Goal: Complete application form: Complete application form

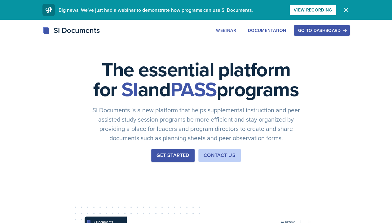
click at [346, 32] on div "Go to Dashboard" at bounding box center [322, 30] width 48 height 5
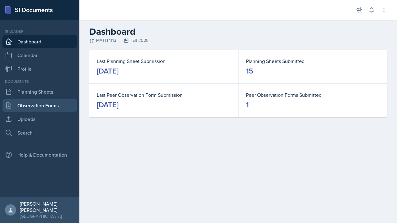
click at [48, 105] on link "Observation Forms" at bounding box center [39, 105] width 74 height 12
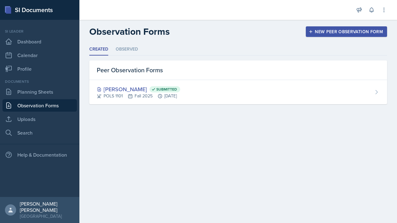
click at [368, 32] on div "New Peer Observation Form" at bounding box center [346, 31] width 73 height 5
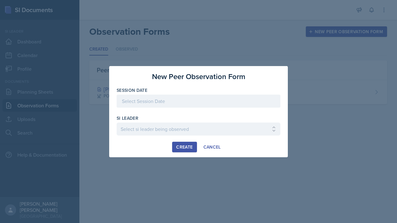
click at [260, 103] on div at bounding box center [199, 101] width 164 height 13
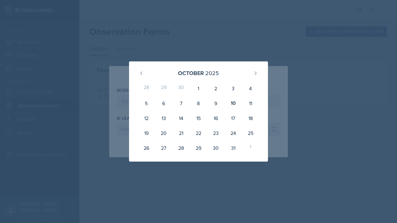
click at [232, 106] on div "10" at bounding box center [233, 103] width 17 height 15
type input "[DATE]"
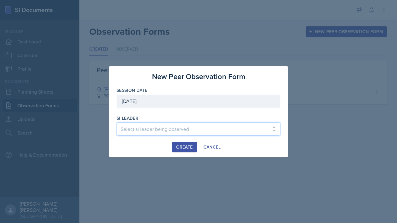
click at [223, 125] on select "Select si leader being observed [PERSON_NAME] / PSYC 2500 / The Phantoms of The…" at bounding box center [199, 128] width 164 height 13
click at [151, 131] on select "Select si leader being observed [PERSON_NAME] / PSYC 2500 / The Phantoms of The…" at bounding box center [199, 128] width 164 height 13
click at [183, 130] on select "Select si leader being observed [PERSON_NAME] / PSYC 2500 / The Phantoms of The…" at bounding box center [199, 128] width 164 height 13
click at [117, 122] on select "Select si leader being observed [PERSON_NAME] / PSYC 2500 / The Phantoms of The…" at bounding box center [199, 128] width 164 height 13
click at [168, 135] on select "Select si leader being observed [PERSON_NAME] / PSYC 2500 / The Phantoms of The…" at bounding box center [199, 128] width 164 height 13
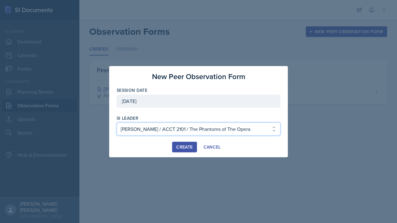
click at [117, 122] on select "Select si leader being observed [PERSON_NAME] / PSYC 2500 / The Phantoms of The…" at bounding box center [199, 128] width 164 height 13
click at [130, 129] on select "Select si leader being observed [PERSON_NAME] / PSYC 2500 / The Phantoms of The…" at bounding box center [199, 128] width 164 height 13
click at [271, 127] on select "Select si leader being observed [PERSON_NAME] / PSYC 2500 / The Phantoms of The…" at bounding box center [199, 128] width 164 height 13
click at [253, 128] on select "Select si leader being observed [PERSON_NAME] / PSYC 2500 / The Phantoms of The…" at bounding box center [199, 128] width 164 height 13
select select "553726c2-e7d8-4f2b-90ca-7ec3b7f7f3cf"
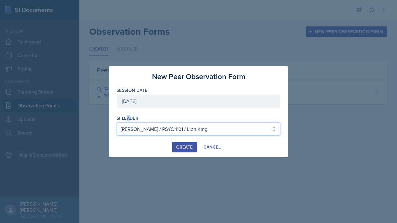
click at [117, 122] on select "Select si leader being observed [PERSON_NAME] / PSYC 2500 / The Phantoms of The…" at bounding box center [199, 128] width 164 height 13
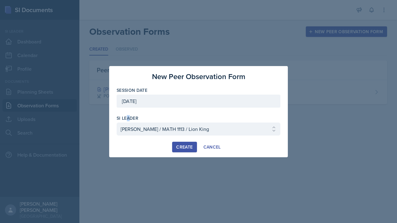
click at [181, 149] on div "Create" at bounding box center [184, 147] width 16 height 5
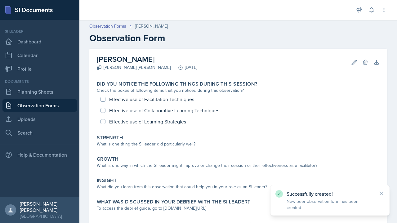
scroll to position [32, 0]
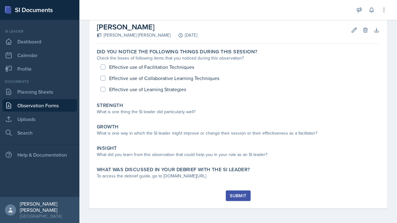
click at [31, 110] on link "Observation Forms" at bounding box center [39, 105] width 74 height 12
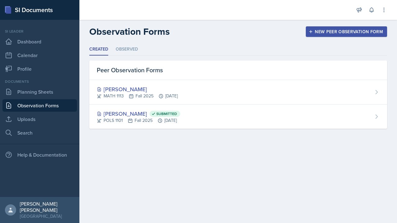
click at [135, 51] on li "Observed" at bounding box center [127, 49] width 22 height 12
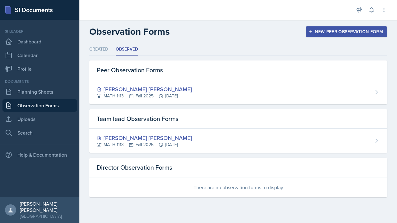
click at [232, 96] on div "[PERSON_NAME] [PERSON_NAME] MATH 1113 Fall 2025 [DATE]" at bounding box center [238, 92] width 298 height 24
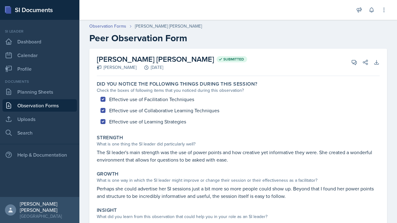
click at [116, 24] on link "Observation Forms" at bounding box center [107, 26] width 37 height 7
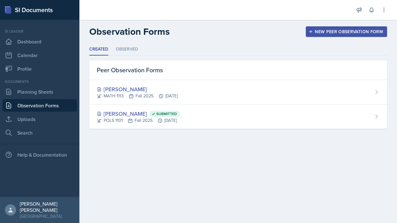
click at [143, 118] on div "POLS 1101 Fall 2025 [DATE]" at bounding box center [138, 120] width 83 height 7
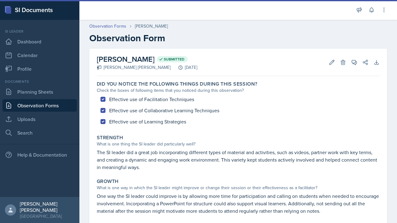
click at [21, 107] on link "Observation Forms" at bounding box center [39, 105] width 74 height 12
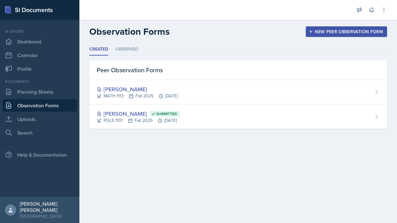
click at [132, 53] on li "Observed" at bounding box center [127, 49] width 22 height 12
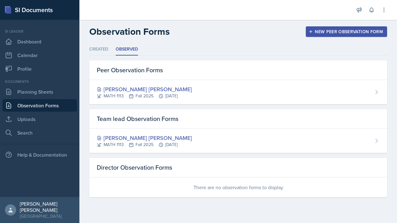
click at [168, 142] on div "MATH 1113 Fall 2025 [DATE]" at bounding box center [144, 144] width 95 height 7
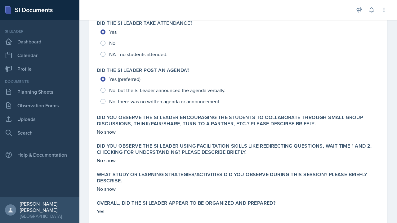
scroll to position [123, 0]
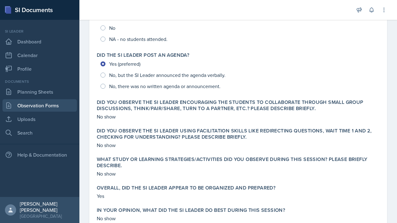
click at [23, 105] on link "Observation Forms" at bounding box center [39, 105] width 74 height 12
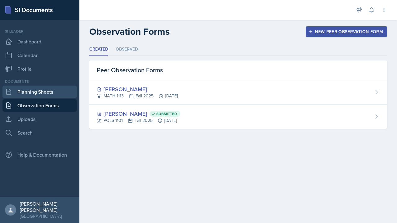
click at [19, 96] on link "Planning Sheets" at bounding box center [39, 92] width 74 height 12
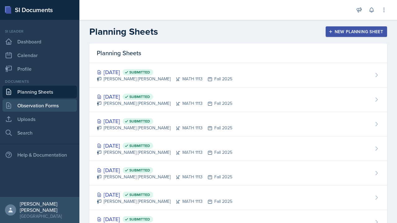
click at [17, 102] on link "Observation Forms" at bounding box center [39, 105] width 74 height 12
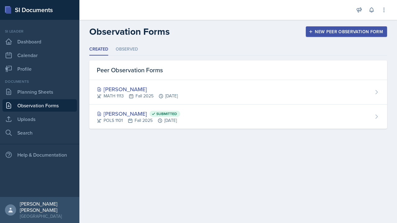
click at [130, 49] on li "Observed" at bounding box center [127, 49] width 22 height 12
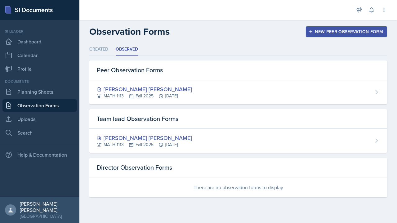
click at [131, 139] on div "[PERSON_NAME] [PERSON_NAME]" at bounding box center [144, 138] width 95 height 8
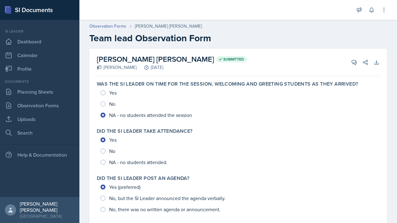
click at [20, 107] on link "Observation Forms" at bounding box center [39, 105] width 74 height 12
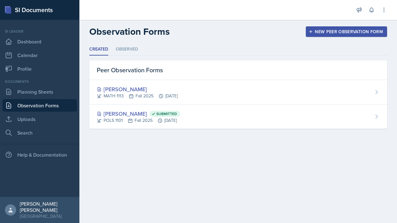
click at [177, 93] on div "MATH 1113 Fall 2025 [DATE]" at bounding box center [137, 96] width 81 height 7
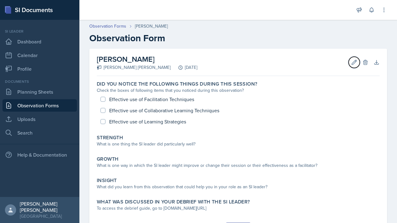
click at [349, 64] on button "Edit" at bounding box center [354, 62] width 11 height 11
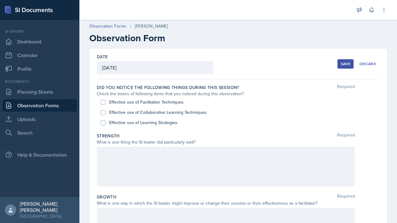
click at [365, 64] on div "Discard" at bounding box center [367, 63] width 17 height 5
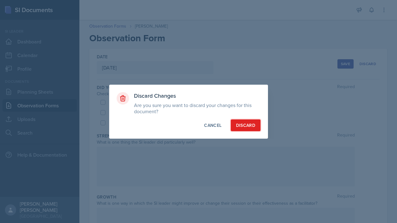
click at [247, 125] on div "Discard" at bounding box center [245, 125] width 19 height 6
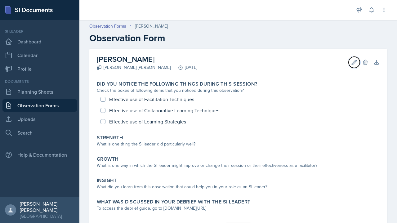
click at [349, 68] on button "Edit" at bounding box center [354, 62] width 11 height 11
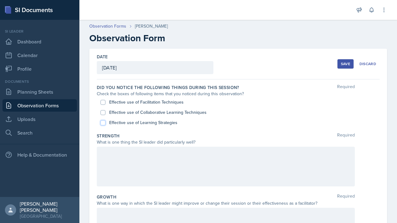
click at [103, 124] on input "Effective use of Learning Strategies" at bounding box center [102, 122] width 5 height 5
checkbox input "true"
click at [104, 114] on input "Effective use of Collaborative Learning Techniques" at bounding box center [102, 112] width 5 height 5
checkbox input "true"
click at [103, 103] on input "Effective use of Facilitation Techniques" at bounding box center [102, 102] width 5 height 5
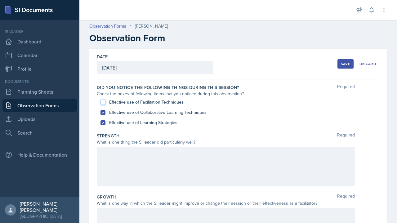
checkbox input "true"
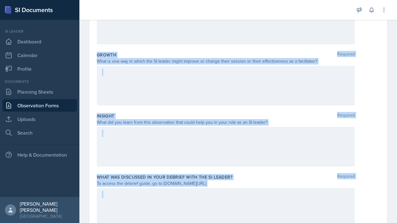
scroll to position [171, 0]
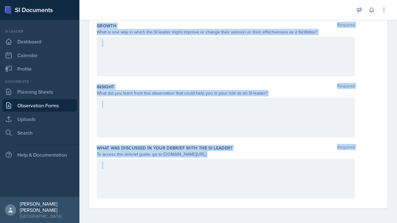
drag, startPoint x: 96, startPoint y: 27, endPoint x: 241, endPoint y: 154, distance: 193.0
click at [241, 154] on div "Date [DATE] [DATE] 28 29 30 1 2 3 4 5 6 7 8 9 10 11 12 13 14 15 16 17 18 19 20 …" at bounding box center [238, 43] width 298 height 331
copy div "Strength Required What is one thing the SI leader did particularly well? Growth…"
click at [158, 63] on div at bounding box center [226, 57] width 258 height 40
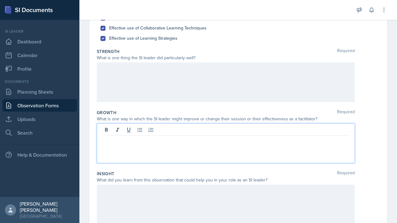
scroll to position [82, 0]
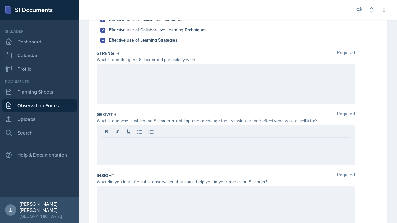
click at [187, 78] on div at bounding box center [226, 84] width 258 height 40
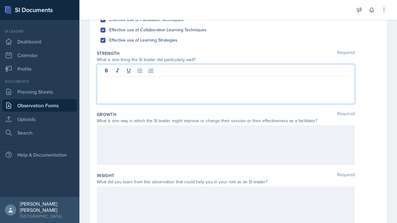
scroll to position [93, 0]
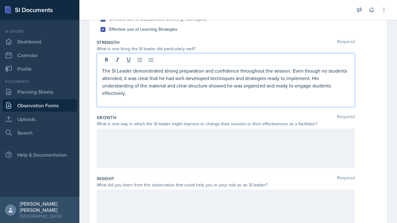
click at [146, 142] on div at bounding box center [226, 148] width 258 height 40
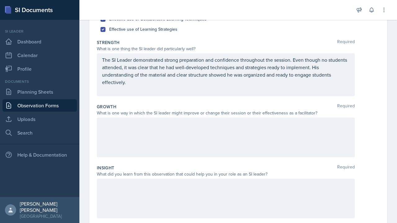
scroll to position [104, 0]
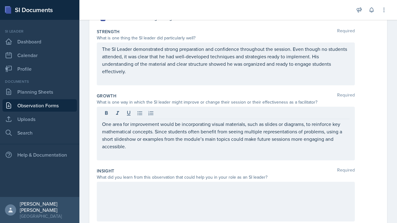
click at [118, 183] on div at bounding box center [226, 202] width 258 height 40
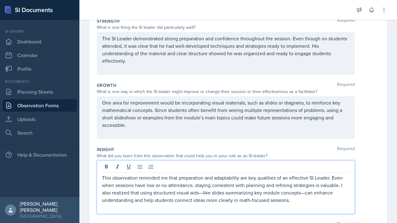
click at [203, 190] on p "This observation reminded me that preparation and adaptability are key qualitie…" at bounding box center [225, 189] width 247 height 30
click at [221, 191] on p "This observation reminded me that preparation and adaptability are key qualitie…" at bounding box center [225, 189] width 247 height 30
click at [290, 191] on p "This observation reminded me that preparation and adaptability are key qualitie…" at bounding box center [225, 189] width 247 height 30
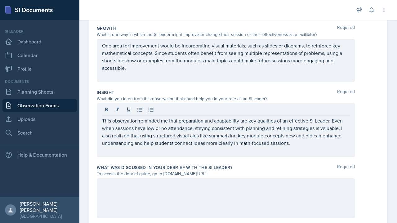
scroll to position [190, 0]
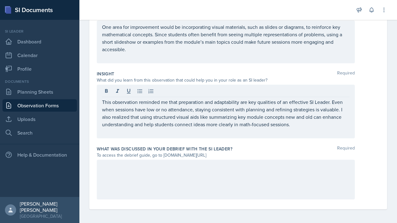
click at [292, 189] on div at bounding box center [226, 180] width 258 height 40
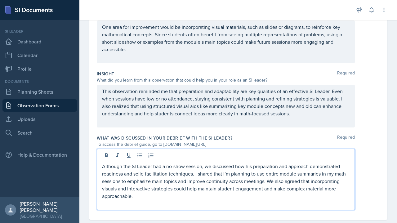
click at [365, 181] on div "Although the SI Leader had a no-show session, we discussed how his preparation …" at bounding box center [238, 179] width 283 height 61
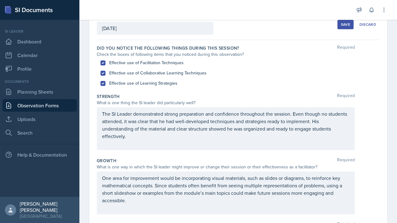
scroll to position [0, 0]
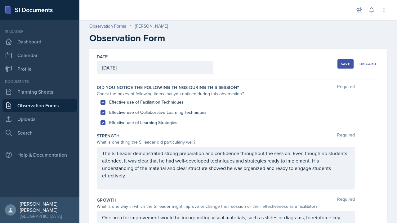
click at [337, 62] on button "Save" at bounding box center [345, 63] width 16 height 9
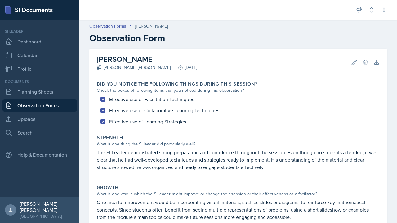
scroll to position [161, 0]
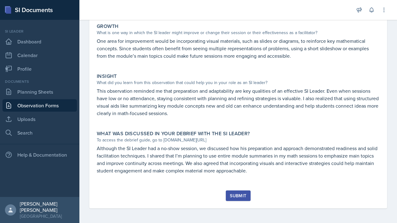
click at [238, 199] on button "Submit" at bounding box center [238, 195] width 24 height 11
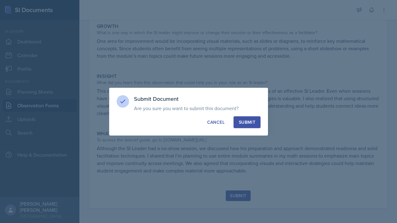
click at [249, 119] on div "Submit" at bounding box center [247, 122] width 16 height 6
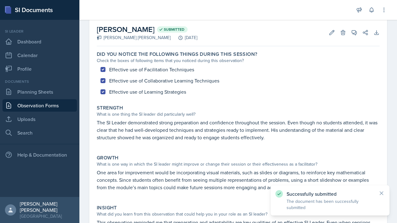
scroll to position [0, 0]
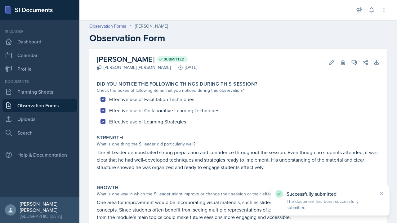
click at [61, 106] on link "Observation Forms" at bounding box center [39, 105] width 74 height 12
